Goal: Task Accomplishment & Management: Use online tool/utility

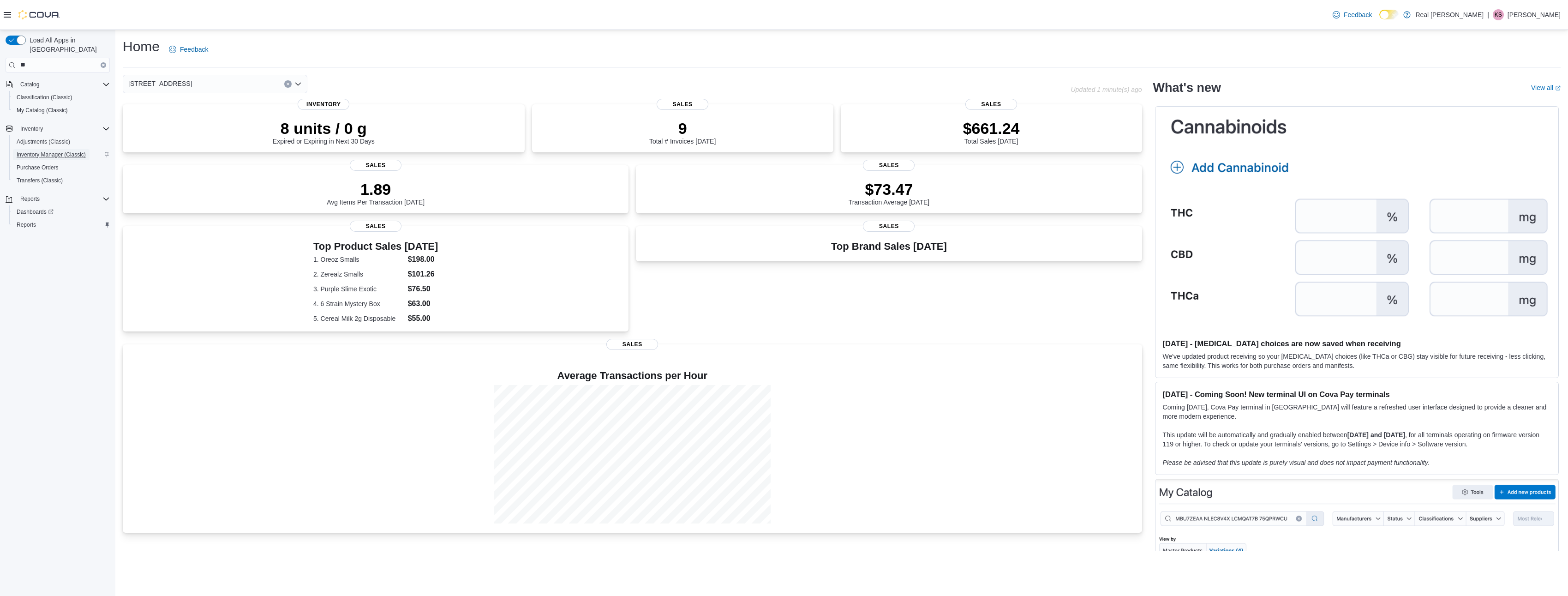
click at [50, 151] on span "Inventory Manager (Classic)" at bounding box center [51, 155] width 69 height 7
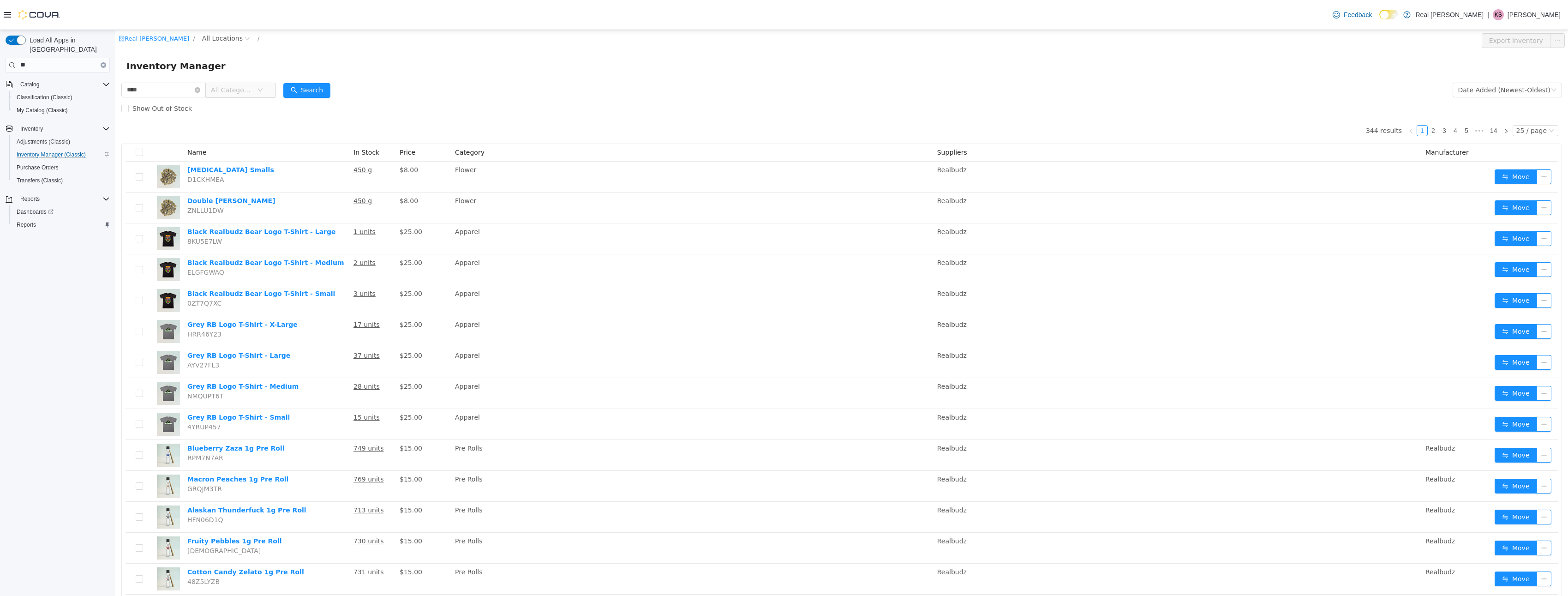
type input "****"
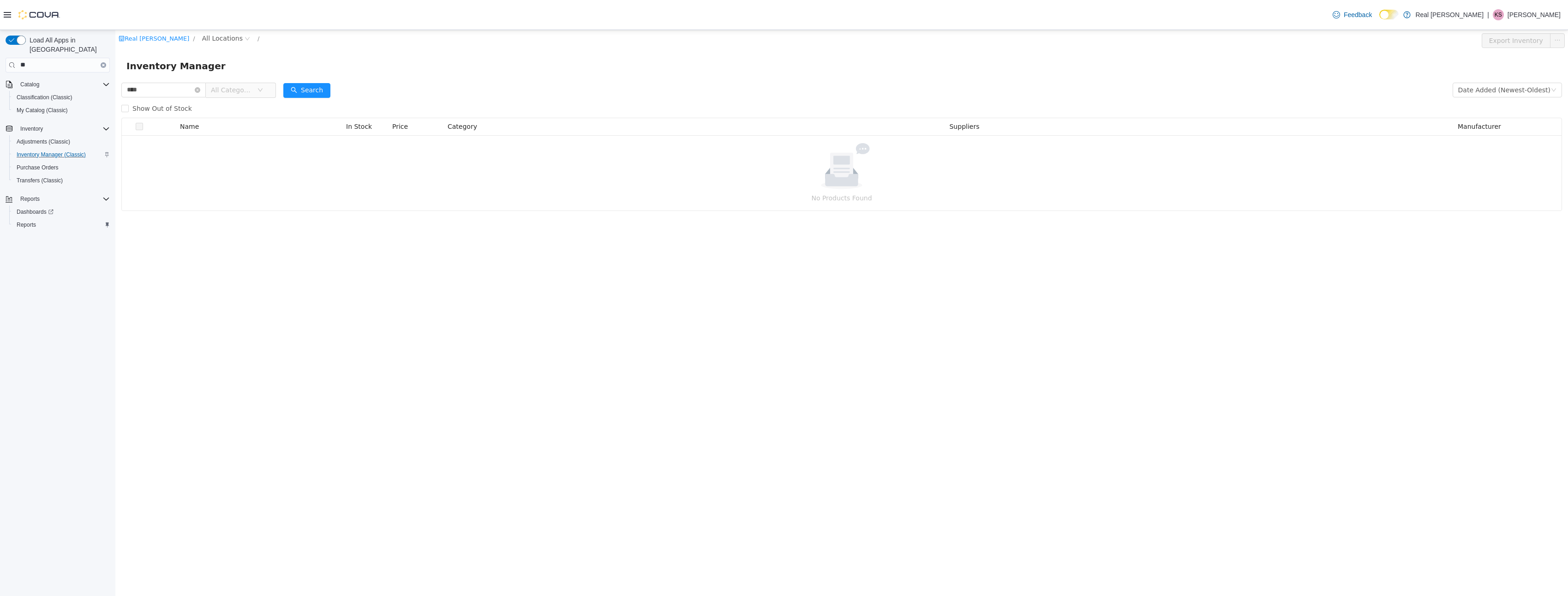
click at [268, 83] on span "All Categories" at bounding box center [237, 89] width 63 height 15
click at [306, 183] on ul "Accessories Apparel Concentrates Edibles Flower Wraps & Papers Drinks Mushrooms…" at bounding box center [278, 222] width 85 height 174
click at [301, 188] on span "Edibles" at bounding box center [287, 189] width 66 height 12
click at [200, 91] on icon "icon: close-circle" at bounding box center [197, 89] width 5 height 5
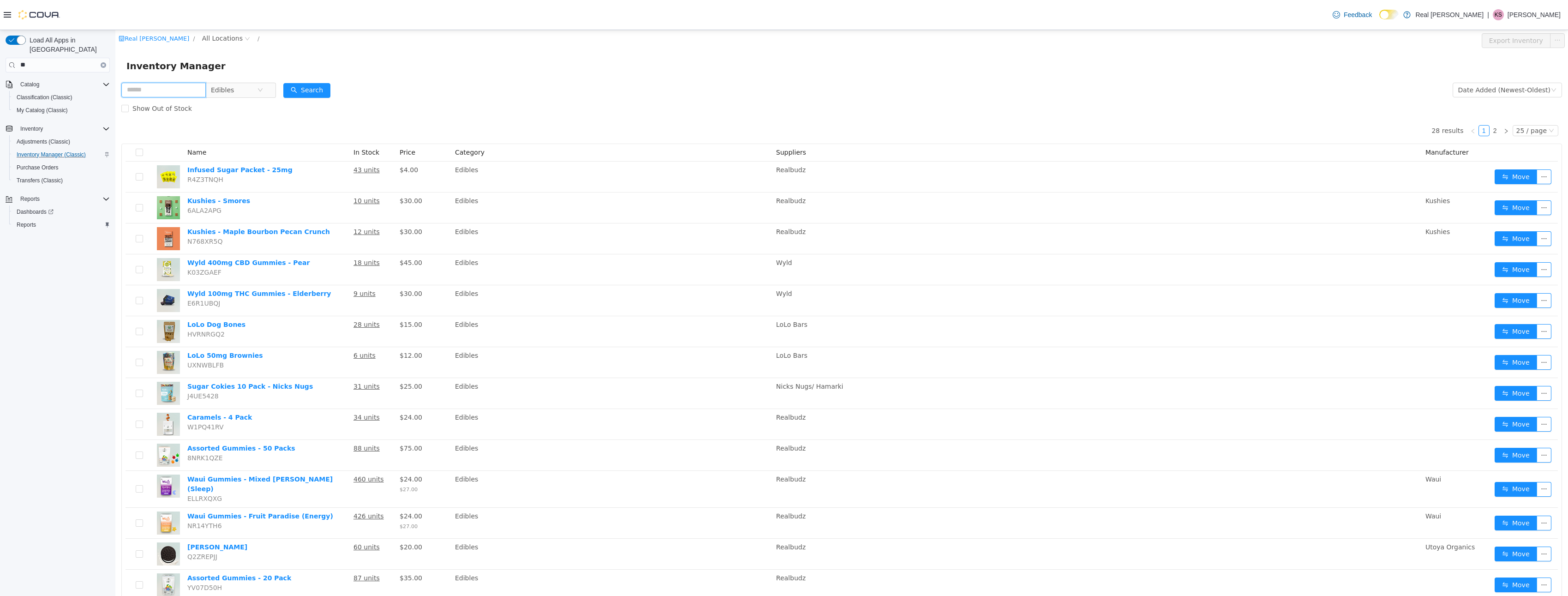
click at [181, 89] on input "text" at bounding box center [163, 89] width 85 height 15
type input "*********"
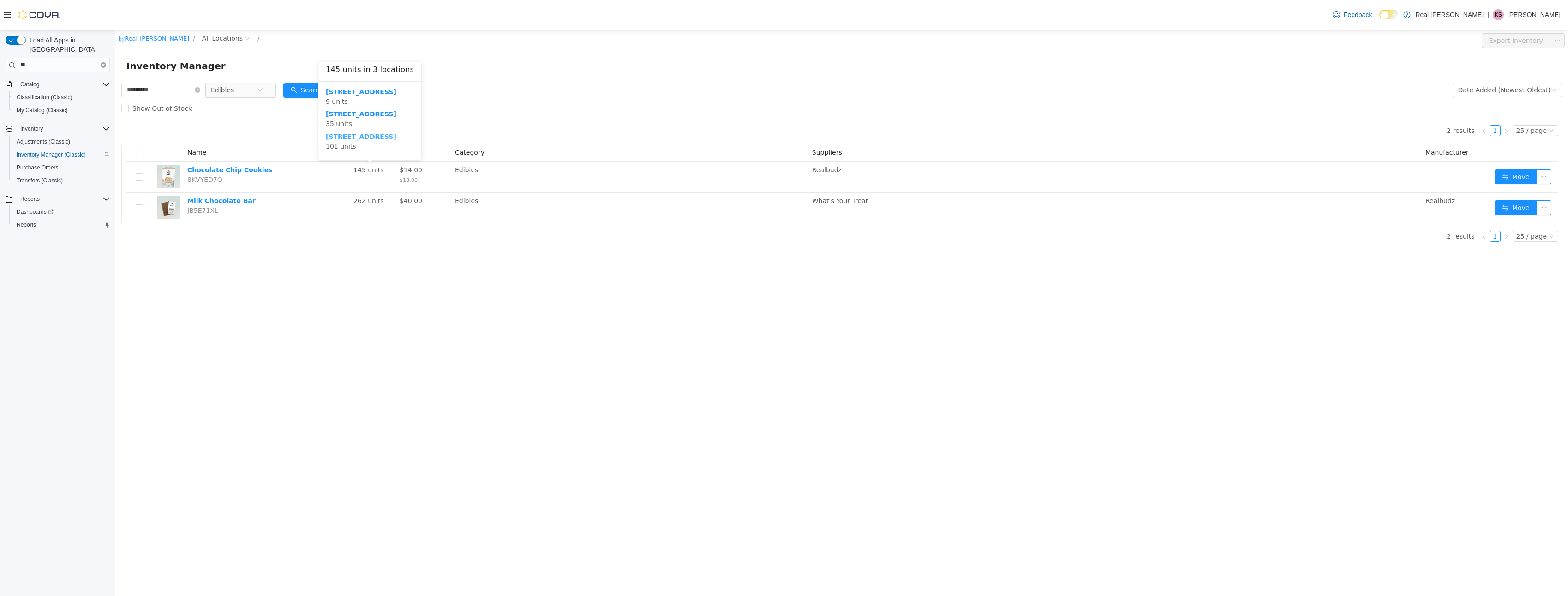
click at [343, 135] on b "8018 Kingston Pike" at bounding box center [361, 136] width 71 height 7
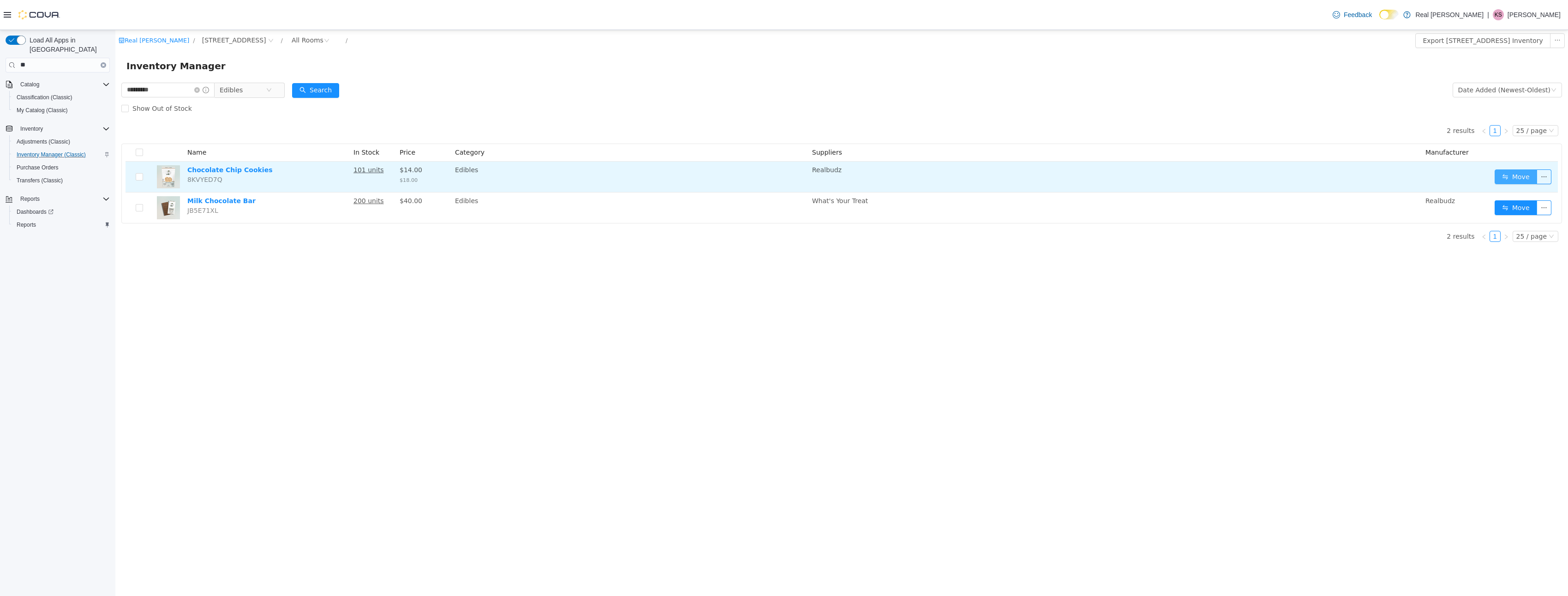
click at [1512, 178] on button "Move" at bounding box center [1516, 176] width 43 height 15
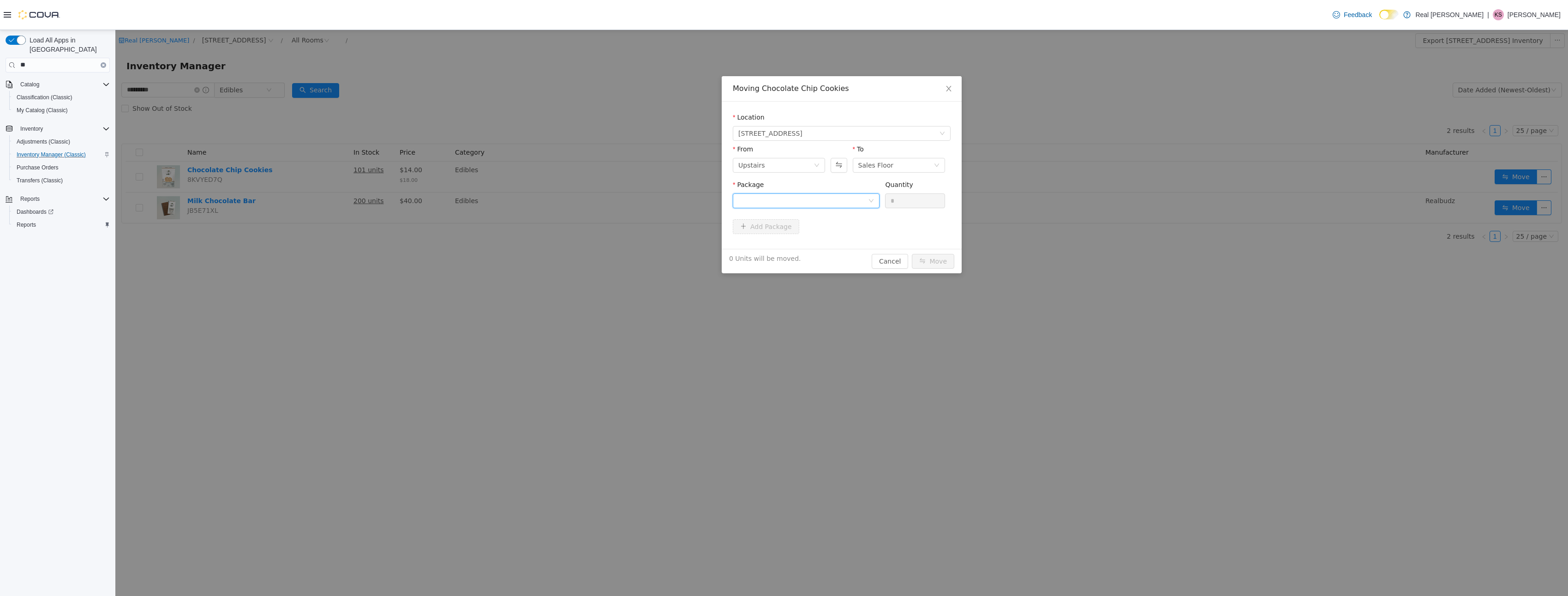
click at [852, 202] on div at bounding box center [803, 200] width 130 height 14
click at [825, 240] on li "CCC-6809 Quantity : 100 Units" at bounding box center [806, 238] width 147 height 25
drag, startPoint x: 900, startPoint y: 200, endPoint x: 888, endPoint y: 203, distance: 12.4
click at [888, 203] on input "*" at bounding box center [915, 200] width 59 height 14
type input "**"
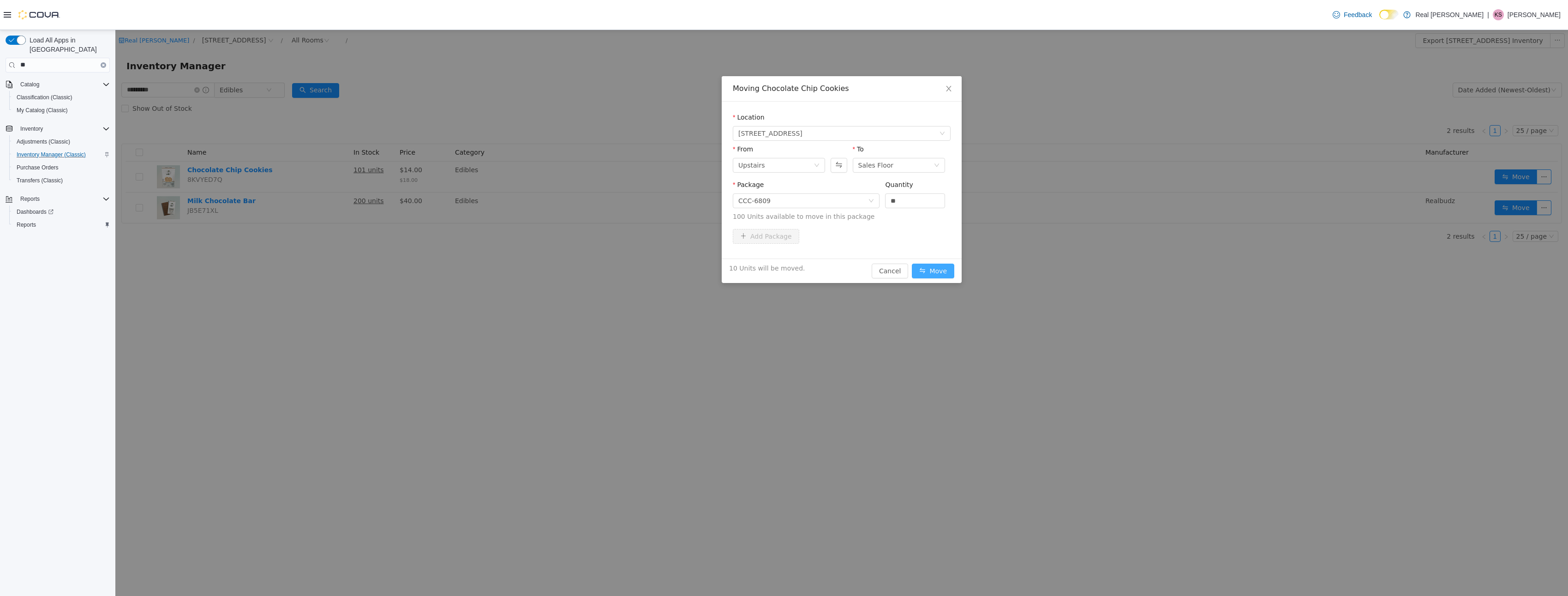
click at [934, 264] on button "Move" at bounding box center [933, 270] width 43 height 15
